Goal: Task Accomplishment & Management: Use online tool/utility

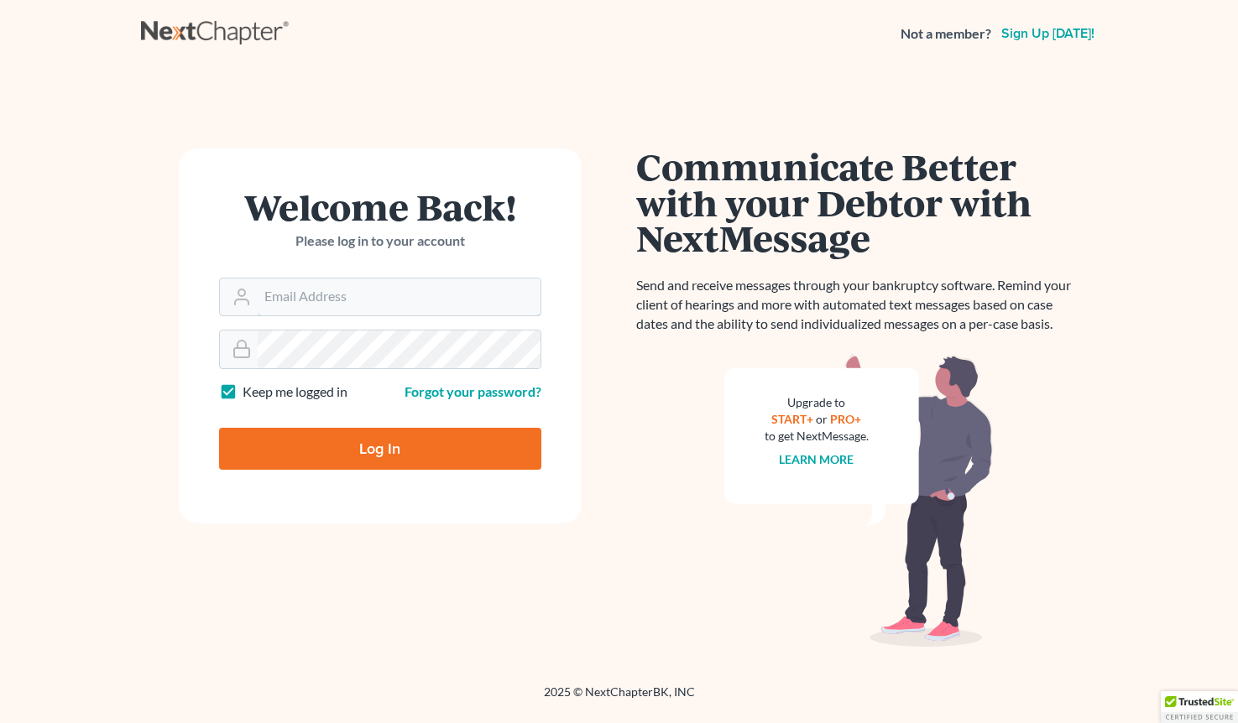
type input "[EMAIL_ADDRESS][PERSON_NAME][DOMAIN_NAME]"
click at [379, 447] on input "Log In" at bounding box center [380, 449] width 322 height 42
type input "Thinking..."
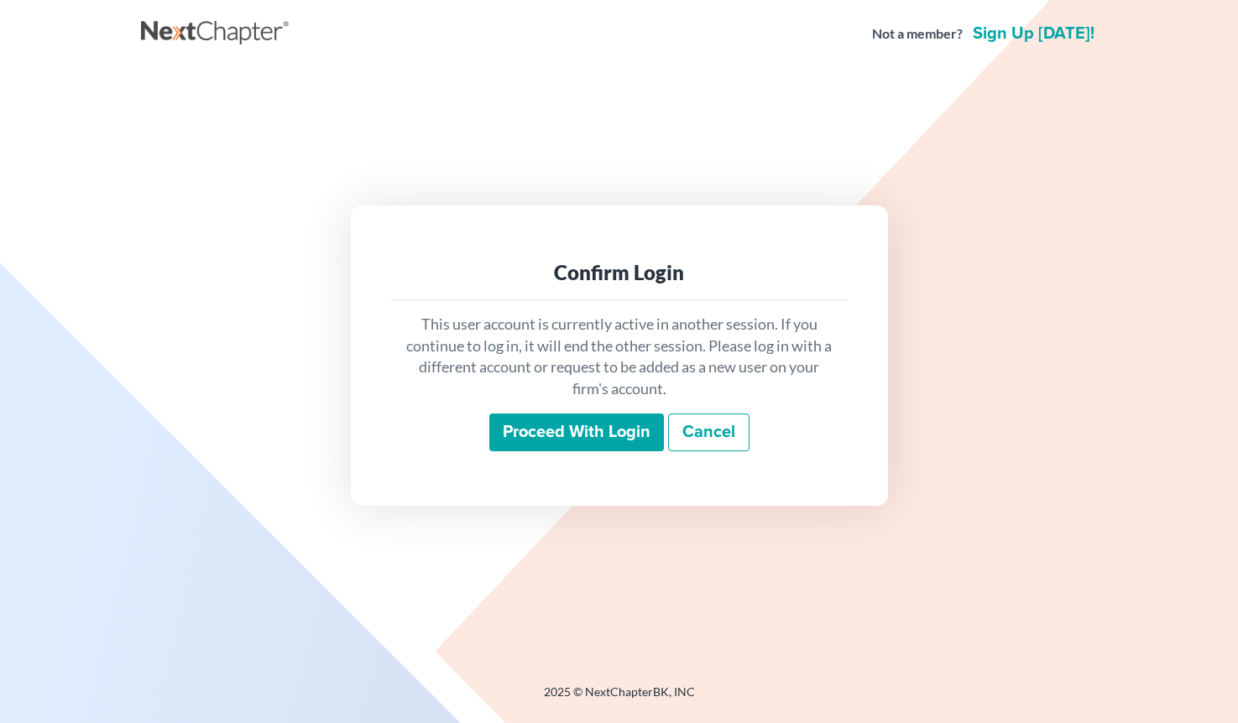
click at [619, 436] on input "Proceed with login" at bounding box center [576, 433] width 175 height 39
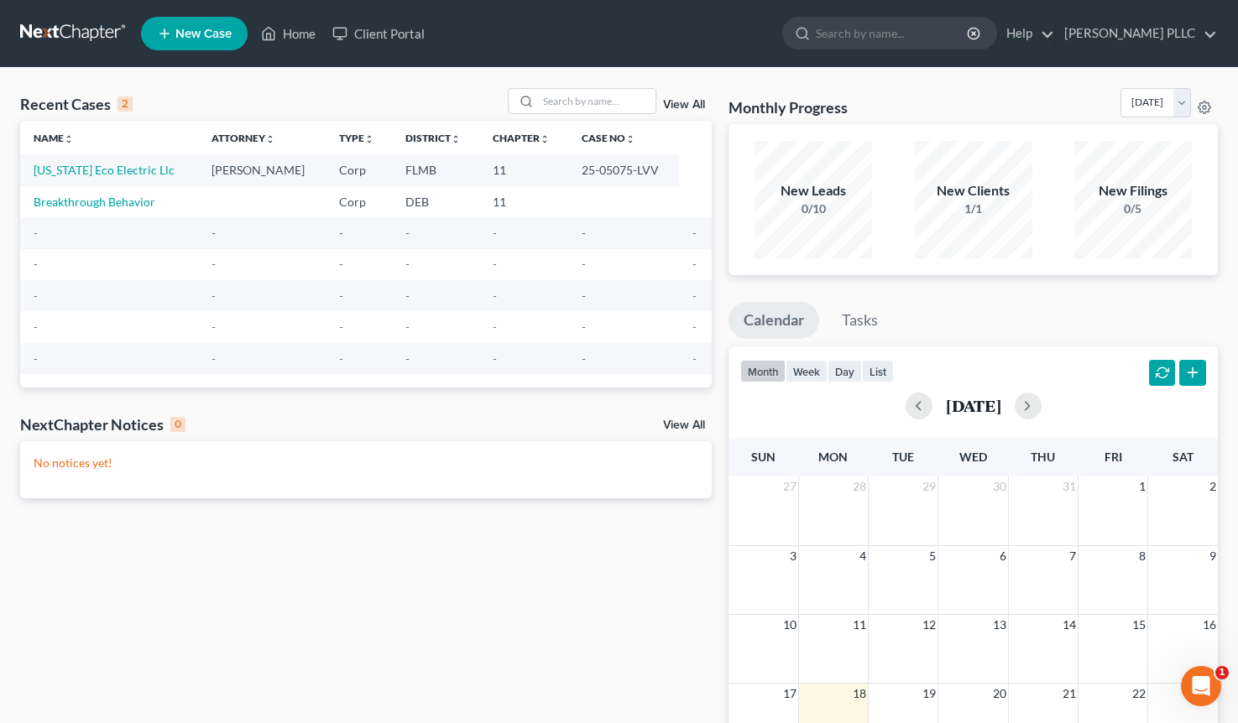
click at [627, 43] on ul "New Case Home Client Portal - No Result - See all results Or Press Enter... Hel…" at bounding box center [679, 34] width 1076 height 44
click at [647, 25] on ul "New Case Home Client Portal - No Result - See all results Or Press Enter... Hel…" at bounding box center [679, 34] width 1076 height 44
click at [613, 33] on ul "New Case Home Client Portal - No Result - See all results Or Press Enter... Hel…" at bounding box center [679, 34] width 1076 height 44
